Goal: Task Accomplishment & Management: Manage account settings

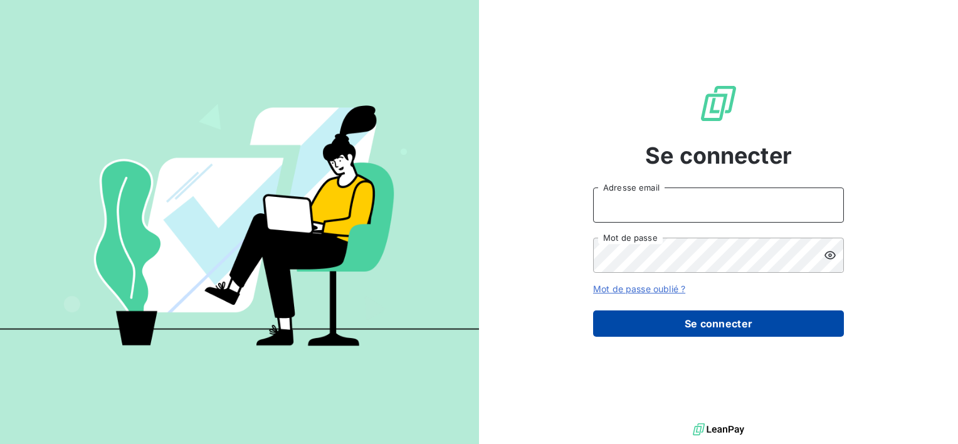
type input "[EMAIL_ADDRESS][DOMAIN_NAME]"
click at [644, 320] on button "Se connecter" at bounding box center [718, 323] width 251 height 26
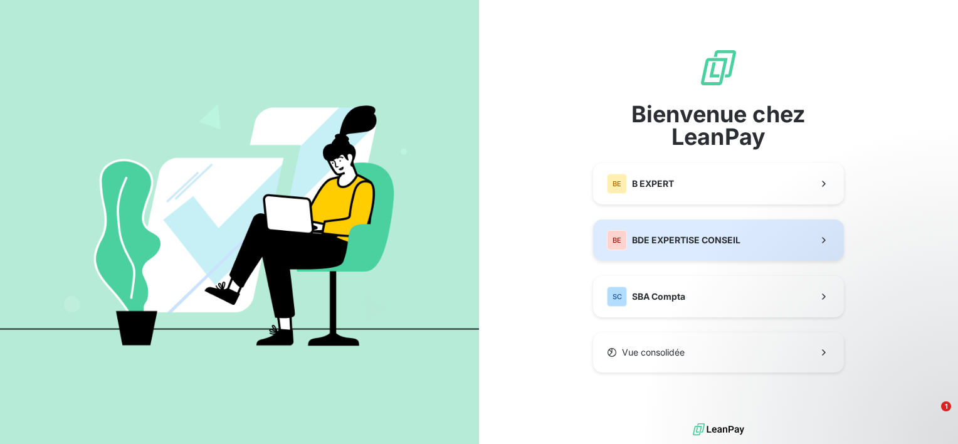
click at [674, 243] on span "BDE EXPERTISE CONSEIL" at bounding box center [686, 240] width 108 height 13
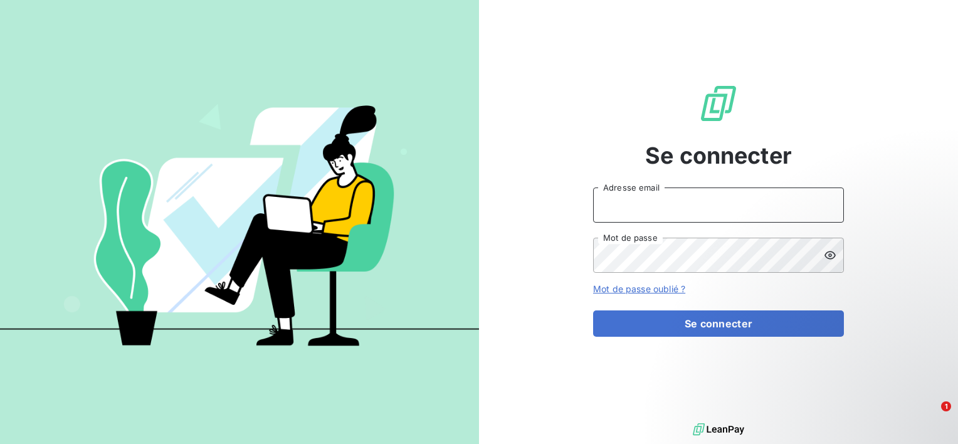
type input "[EMAIL_ADDRESS][DOMAIN_NAME]"
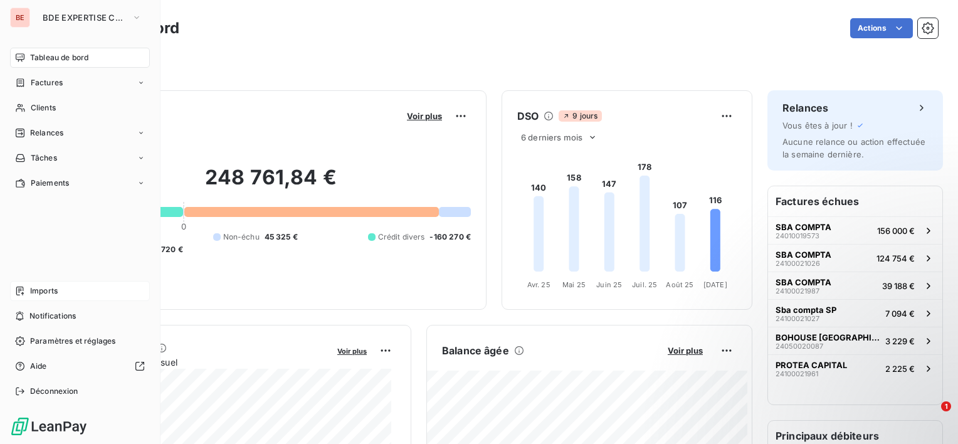
drag, startPoint x: 38, startPoint y: 300, endPoint x: 40, endPoint y: 291, distance: 8.5
click at [38, 296] on div "Imports" at bounding box center [80, 291] width 140 height 20
click at [39, 291] on span "Imports" at bounding box center [44, 290] width 28 height 11
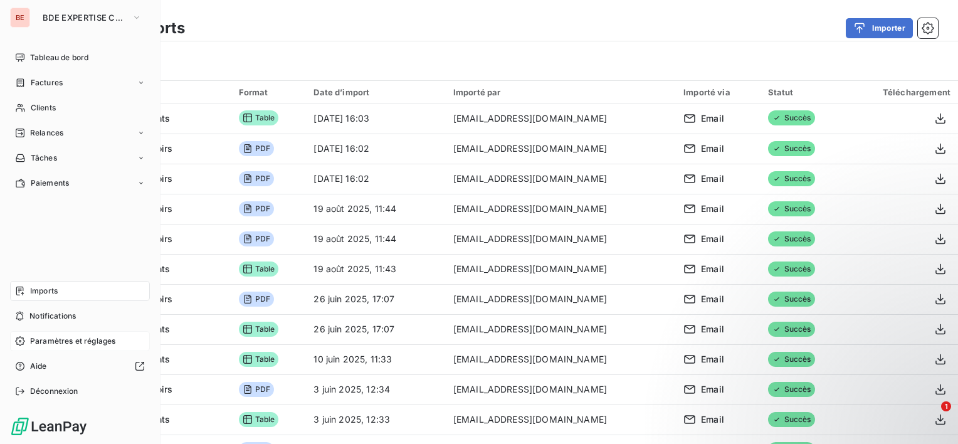
click at [73, 340] on span "Paramètres et réglages" at bounding box center [72, 340] width 85 height 11
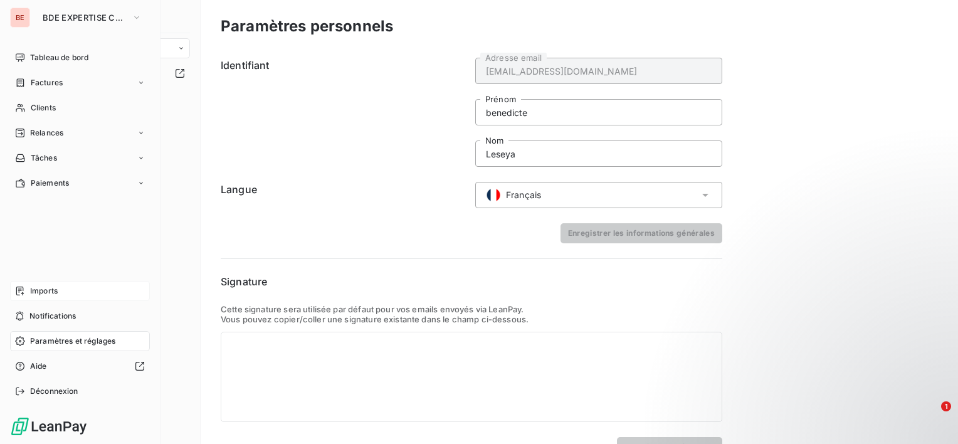
click at [70, 294] on div "Imports" at bounding box center [80, 291] width 140 height 20
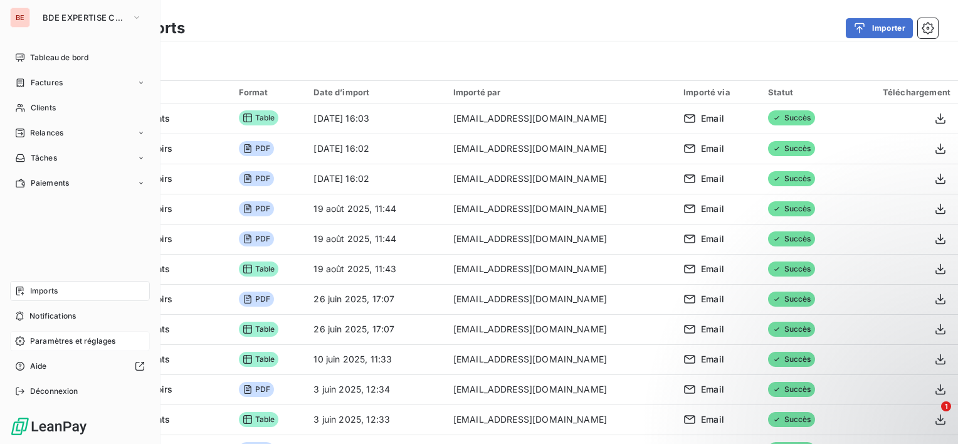
click at [72, 341] on span "Paramètres et réglages" at bounding box center [72, 340] width 85 height 11
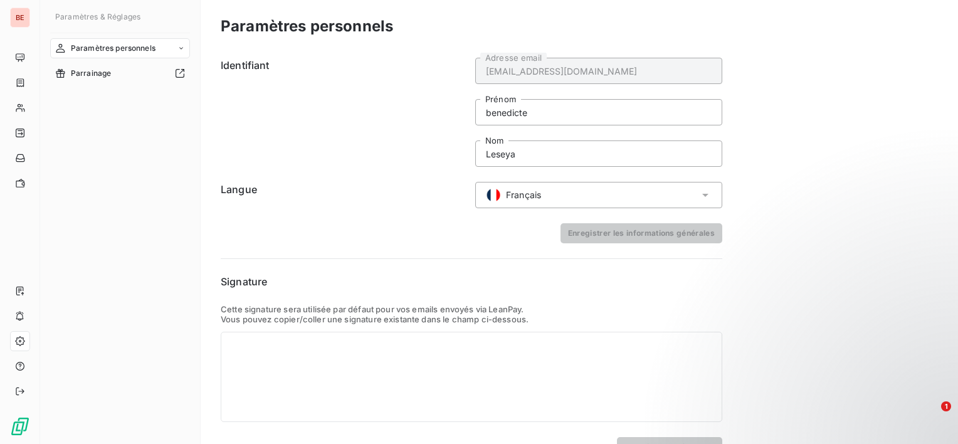
click at [175, 49] on div "Paramètres personnels" at bounding box center [120, 48] width 140 height 20
click at [135, 76] on span "Informations personnelles" at bounding box center [117, 73] width 94 height 11
click at [133, 101] on span "Centre de notifications" at bounding box center [111, 98] width 82 height 11
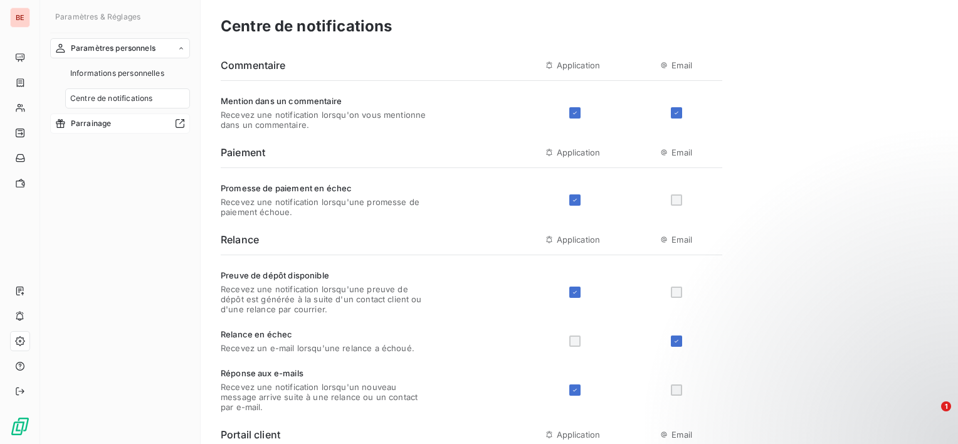
click at [92, 122] on span "Parrainage" at bounding box center [91, 123] width 41 height 11
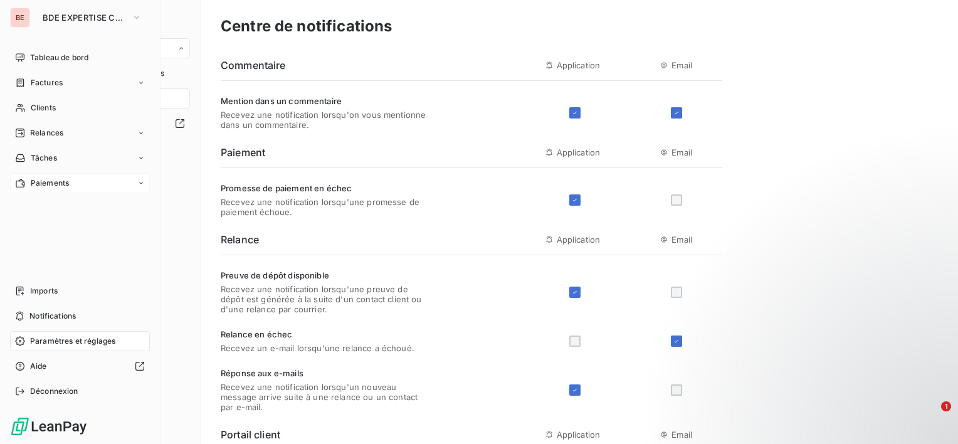
click at [138, 183] on icon at bounding box center [141, 183] width 8 height 8
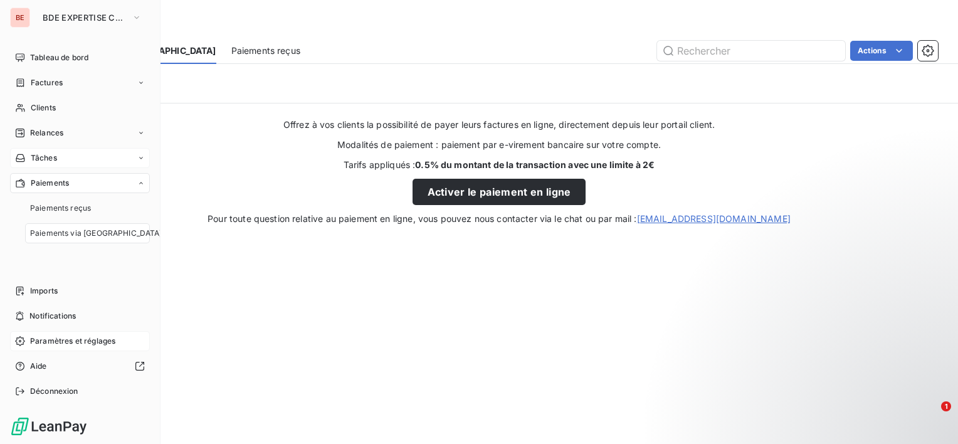
click at [142, 157] on icon at bounding box center [141, 158] width 8 height 8
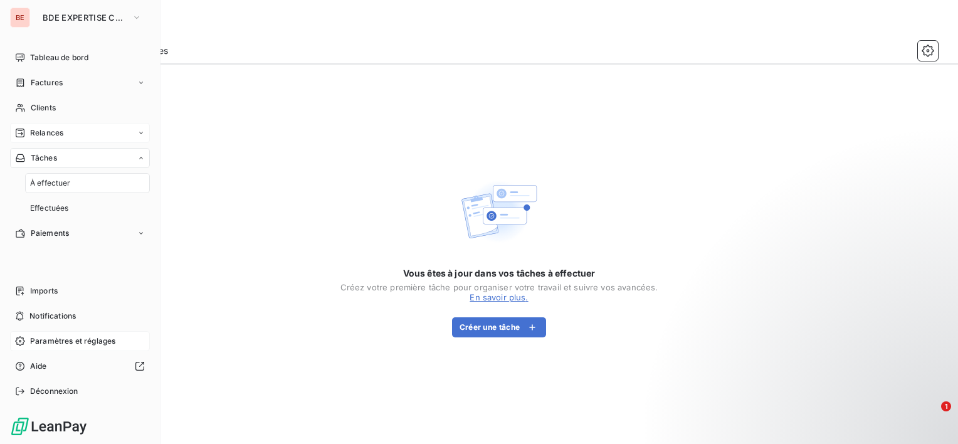
click at [138, 137] on div "Relances" at bounding box center [80, 133] width 140 height 20
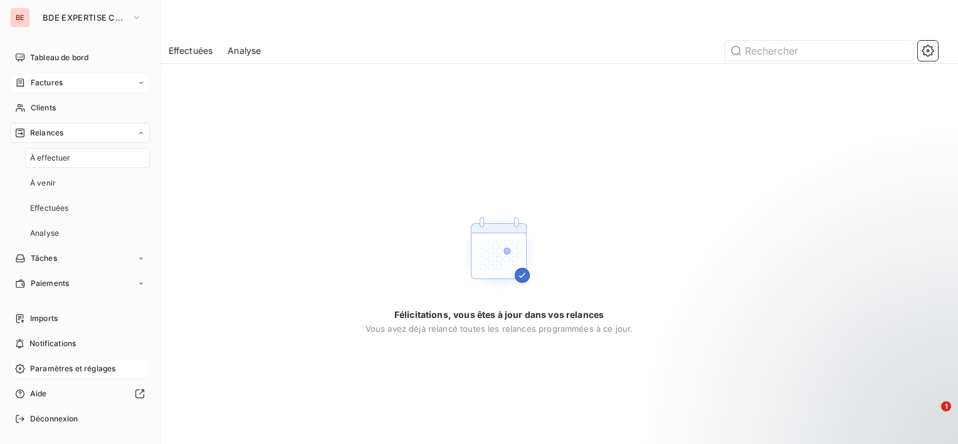
click at [137, 80] on icon at bounding box center [141, 83] width 8 height 8
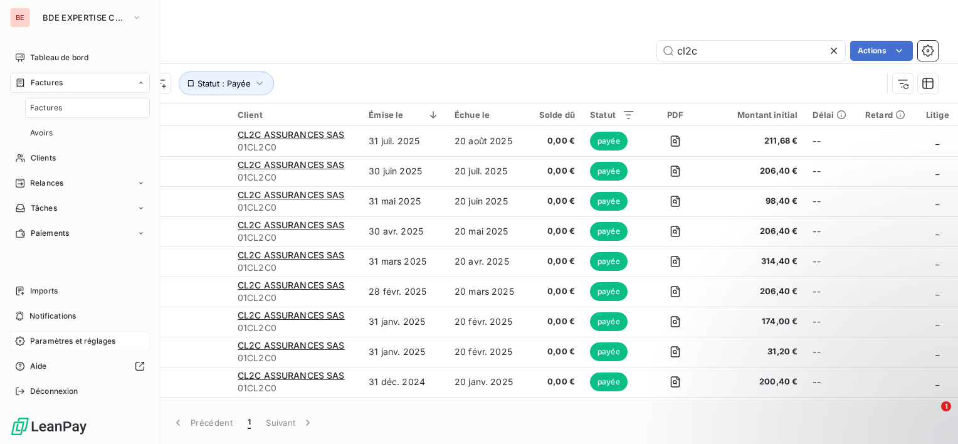
click at [135, 78] on div "Factures" at bounding box center [80, 83] width 140 height 20
click at [132, 18] on button "BDE EXPERTISE CONSEIL" at bounding box center [92, 18] width 114 height 20
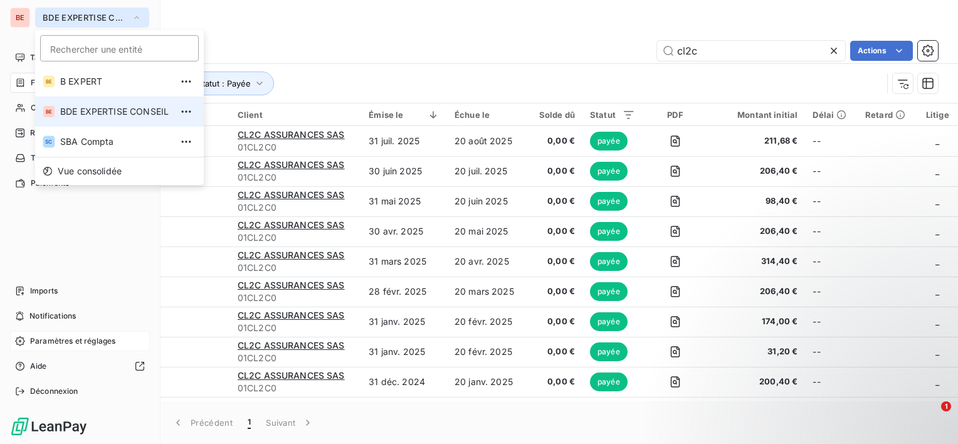
click at [132, 13] on icon "button" at bounding box center [137, 17] width 10 height 13
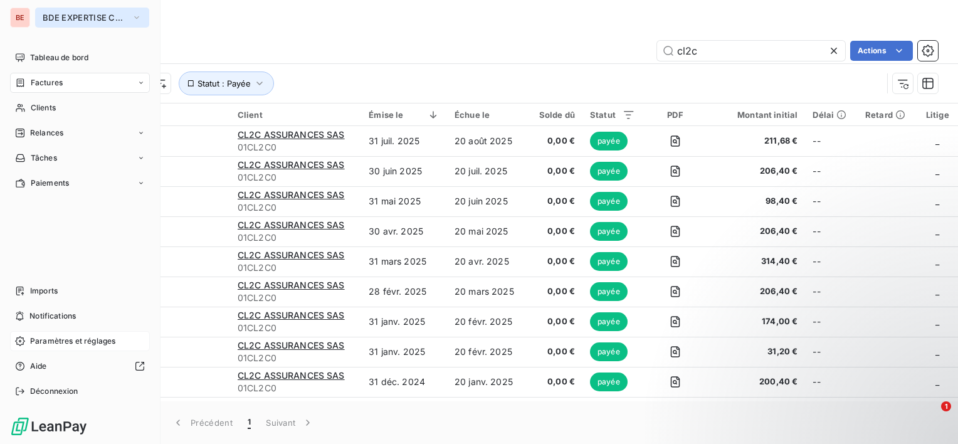
click at [95, 19] on span "BDE EXPERTISE CONSEIL" at bounding box center [85, 18] width 84 height 10
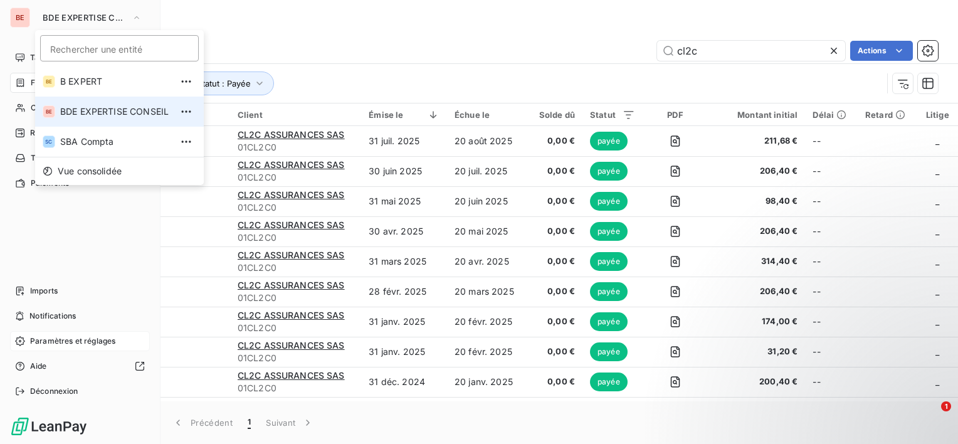
click at [30, 22] on div "BE BDE EXPERTISE CONSEIL Rechercher une entité BE B EXPERT BE BDE EXPERTISE CON…" at bounding box center [80, 18] width 140 height 20
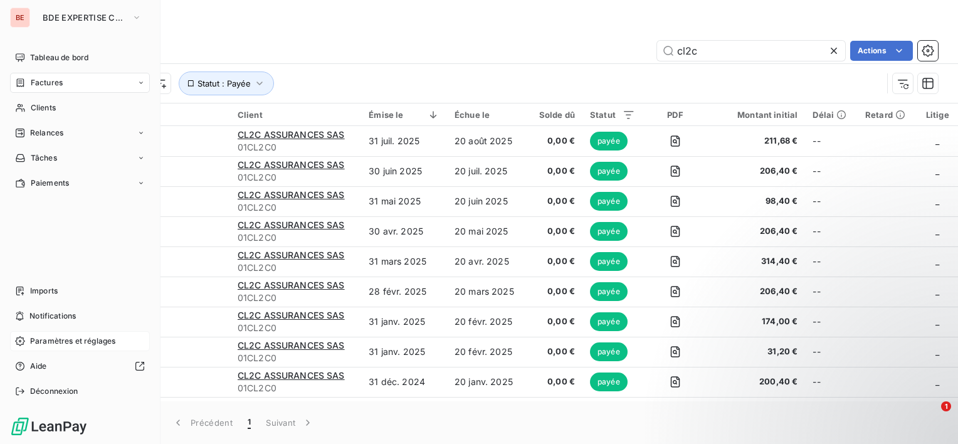
click at [19, 14] on div "BE" at bounding box center [20, 18] width 20 height 20
click at [12, 8] on div "BE" at bounding box center [20, 18] width 20 height 20
click at [63, 342] on span "Paramètres et réglages" at bounding box center [72, 340] width 85 height 11
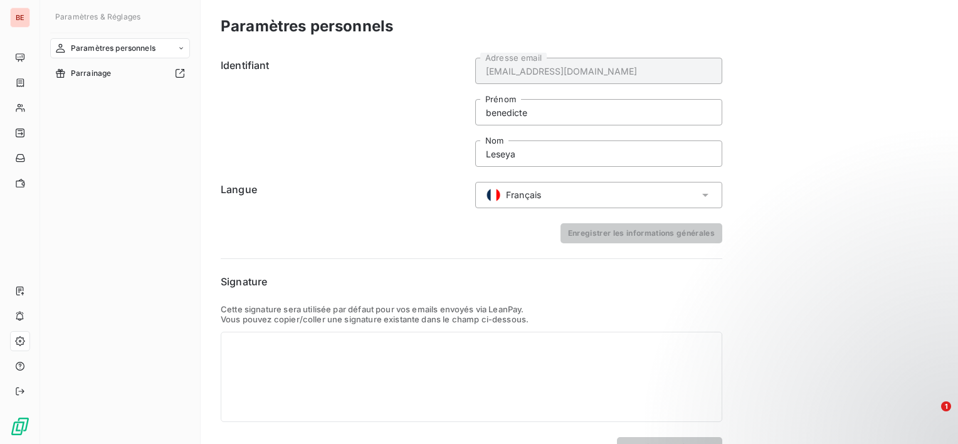
click at [98, 48] on span "Paramètres personnels" at bounding box center [113, 48] width 85 height 11
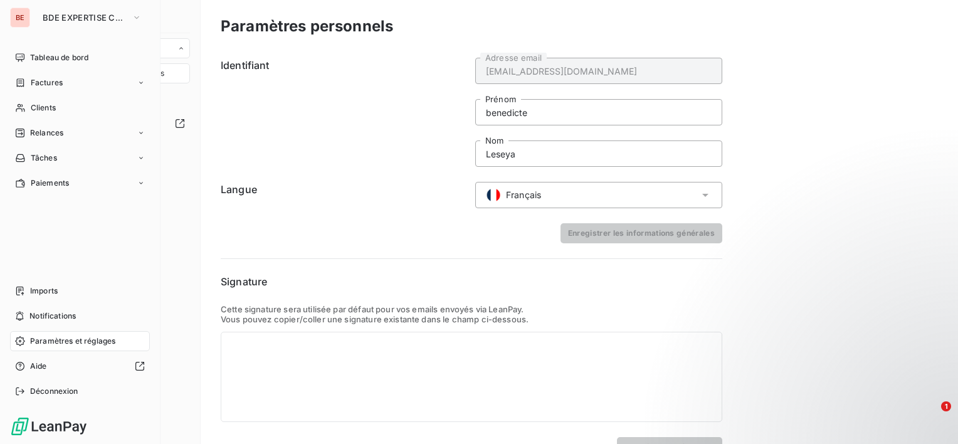
click at [11, 21] on div "BE" at bounding box center [20, 18] width 20 height 20
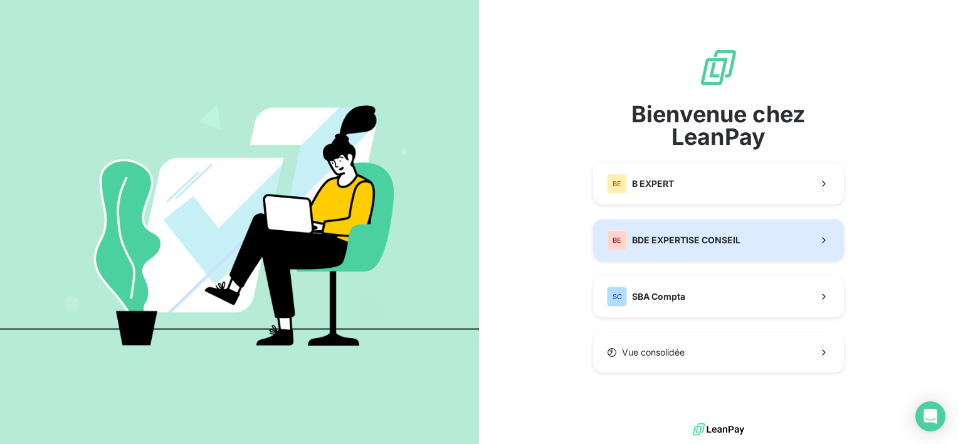
click at [679, 241] on span "BDE EXPERTISE CONSEIL" at bounding box center [686, 240] width 108 height 13
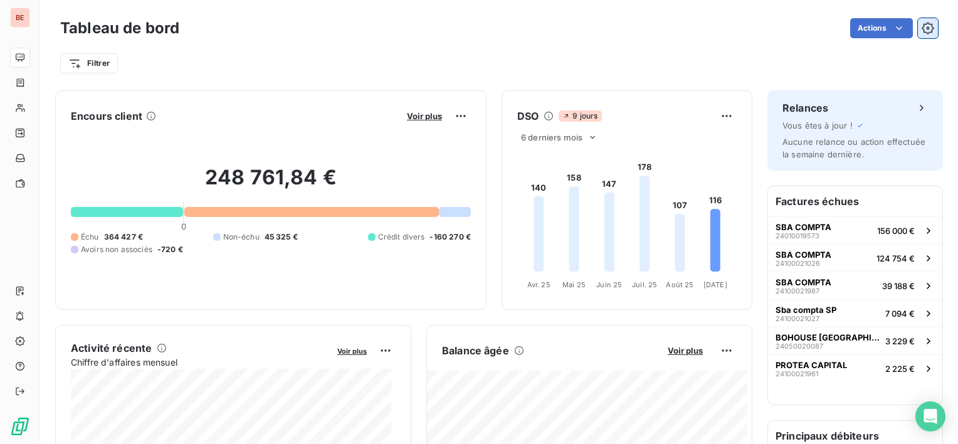
click at [921, 33] on icon "button" at bounding box center [927, 28] width 13 height 13
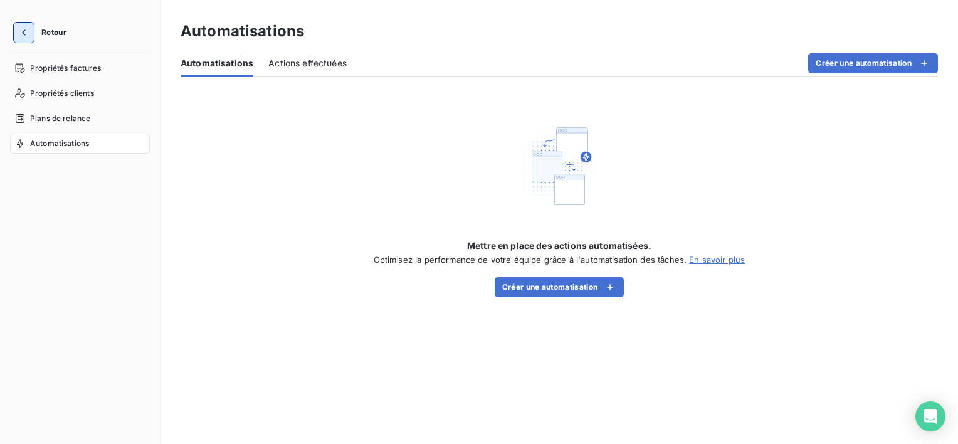
click at [28, 32] on icon "button" at bounding box center [24, 32] width 13 height 13
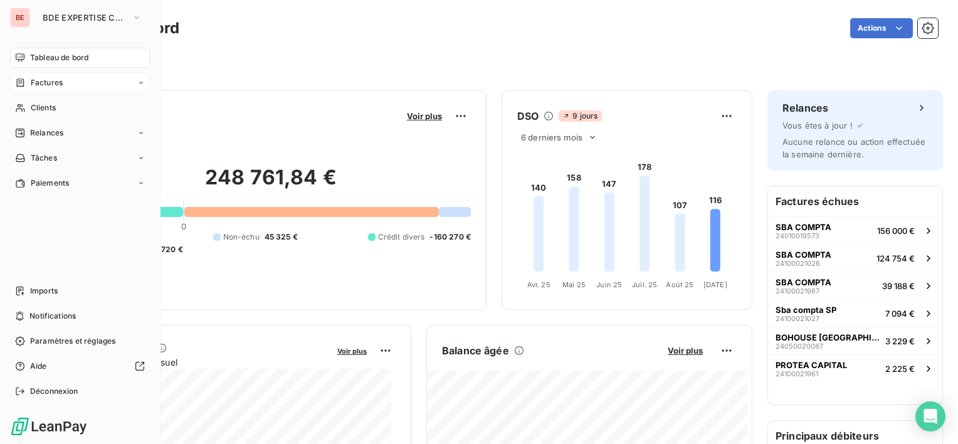
click at [142, 80] on icon at bounding box center [141, 83] width 8 height 8
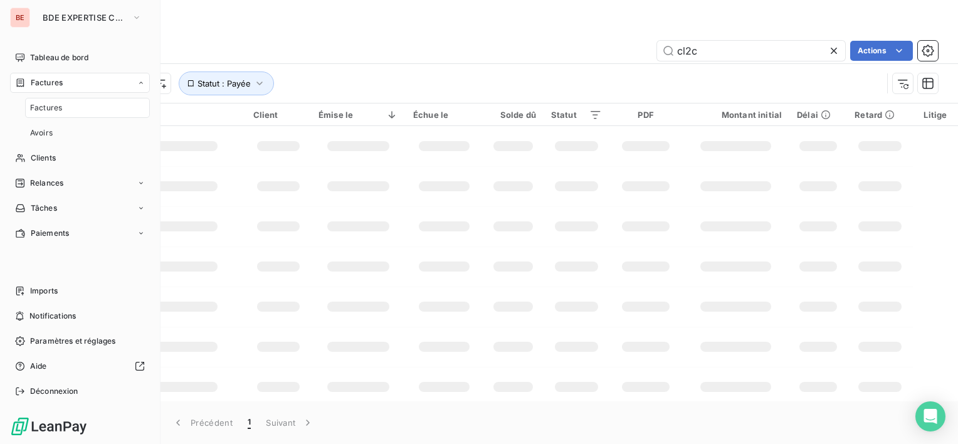
click at [138, 77] on div "Factures" at bounding box center [80, 83] width 140 height 20
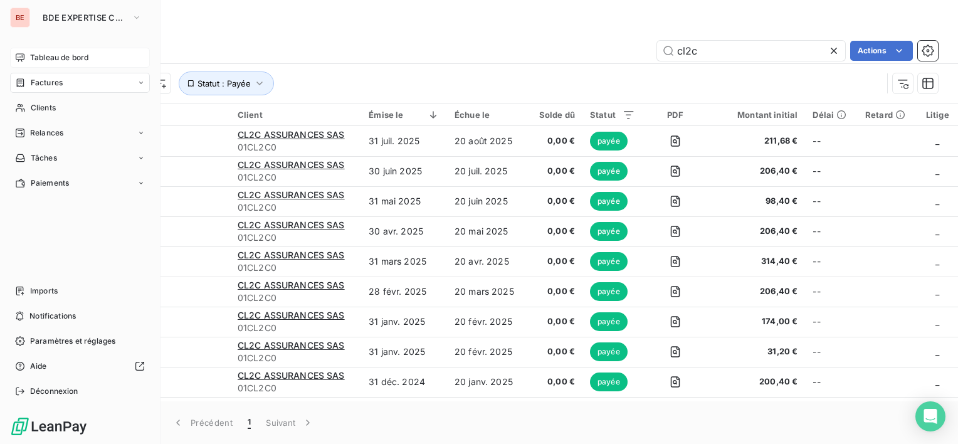
click at [78, 58] on span "Tableau de bord" at bounding box center [59, 57] width 58 height 11
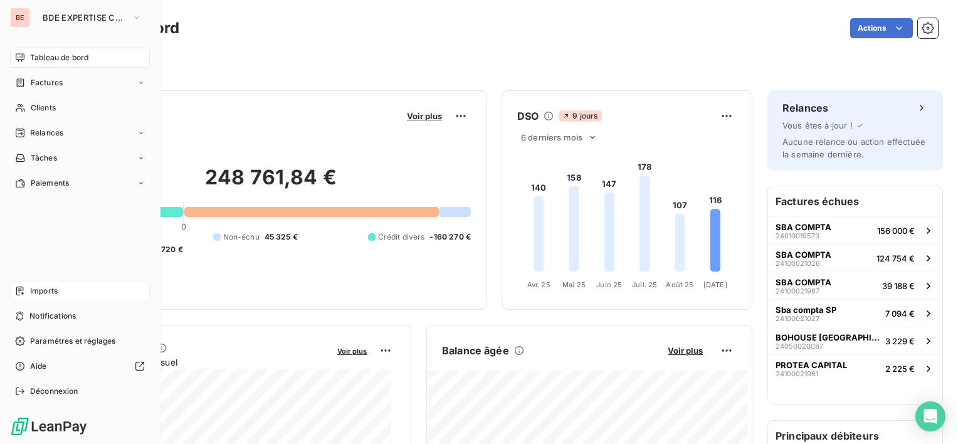
click at [83, 291] on div "Imports" at bounding box center [80, 291] width 140 height 20
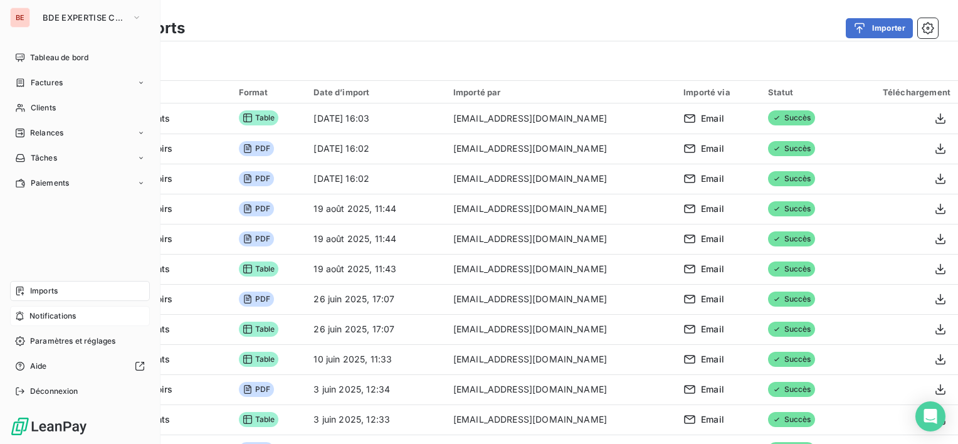
click at [86, 321] on div "Notifications" at bounding box center [80, 316] width 140 height 20
click at [88, 345] on span "Paramètres et réglages" at bounding box center [72, 340] width 85 height 11
